Goal: Book appointment/travel/reservation

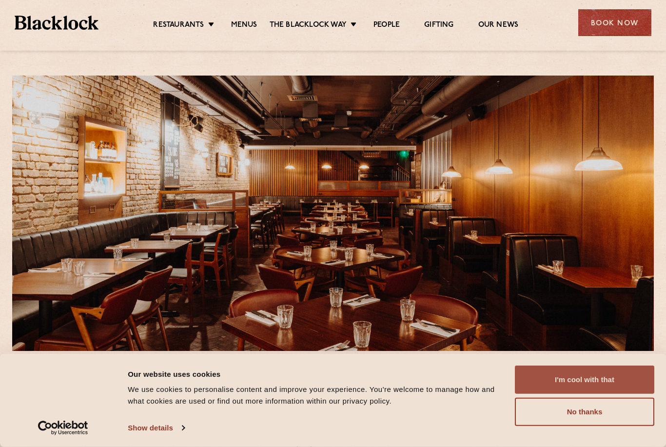
click at [572, 377] on button "I'm cool with that" at bounding box center [584, 380] width 139 height 28
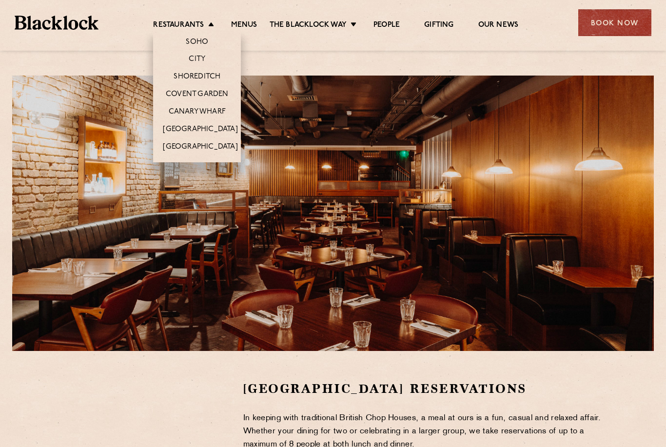
click at [213, 24] on li "Restaurants Soho City Shoreditch Covent Garden Canary Wharf Manchester Birmingh…" at bounding box center [185, 25] width 65 height 10
click at [211, 92] on link "Covent Garden" at bounding box center [197, 95] width 63 height 10
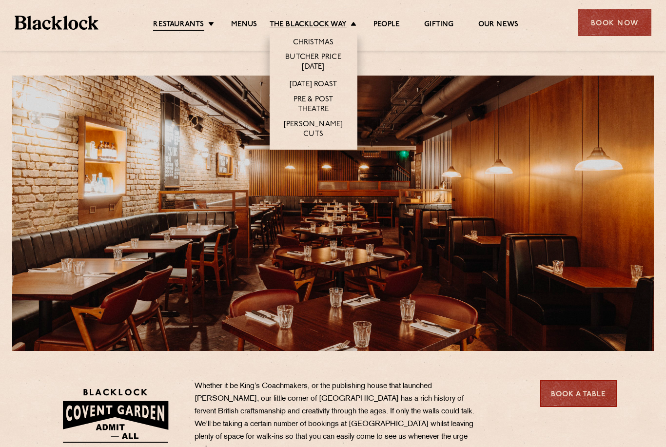
click at [278, 21] on link "The Blacklock Way" at bounding box center [308, 25] width 77 height 10
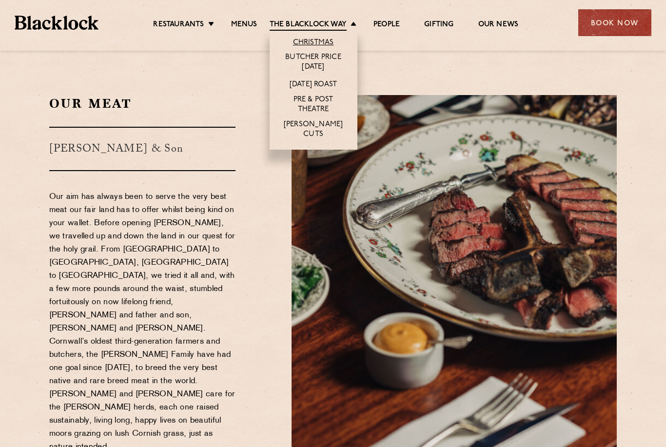
click at [300, 40] on link "Christmas" at bounding box center [313, 43] width 41 height 10
